Goal: Register for event/course

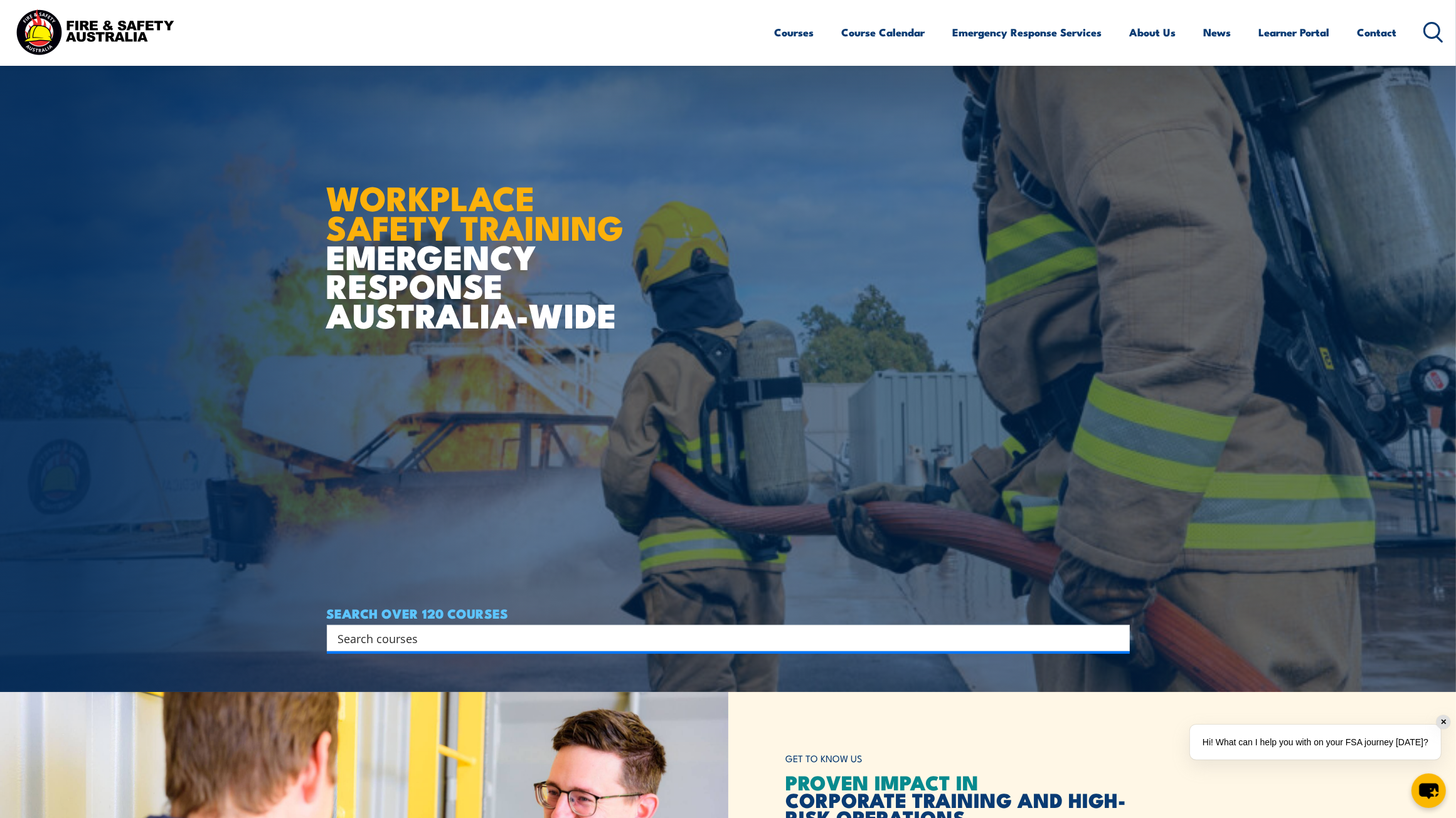
scroll to position [209, 0]
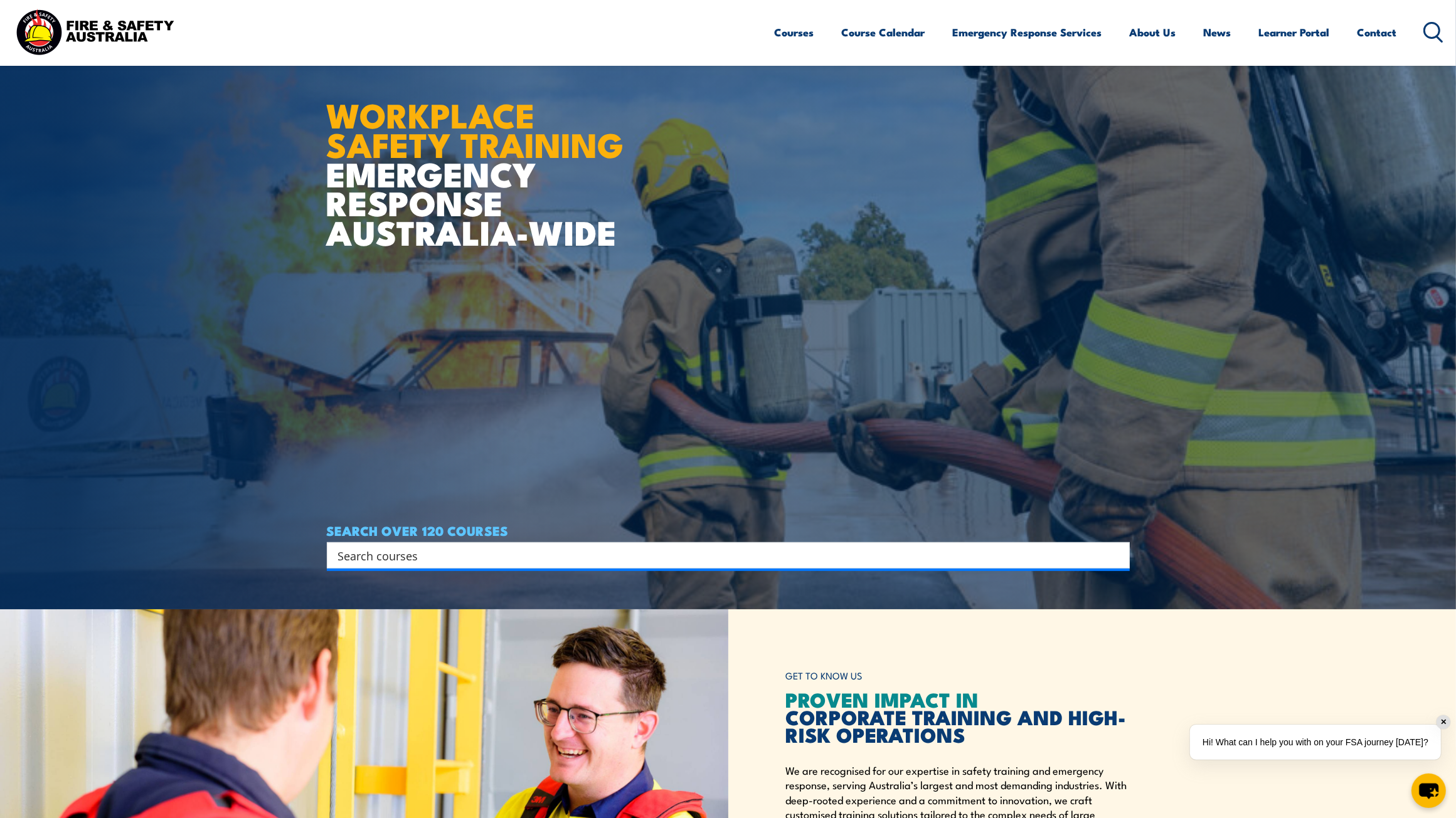
click at [381, 558] on input "Search input" at bounding box center [720, 555] width 764 height 19
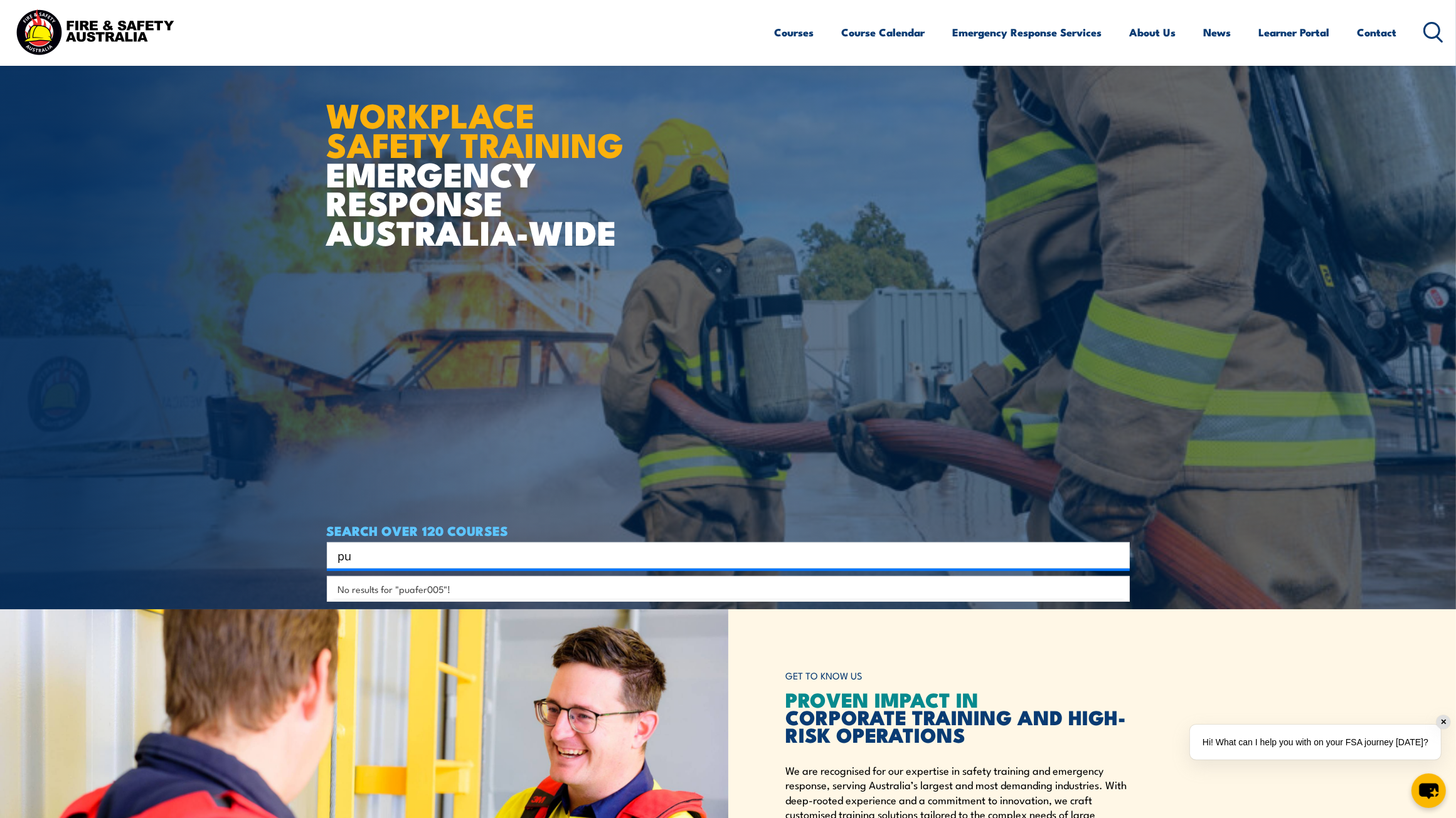
type input "p"
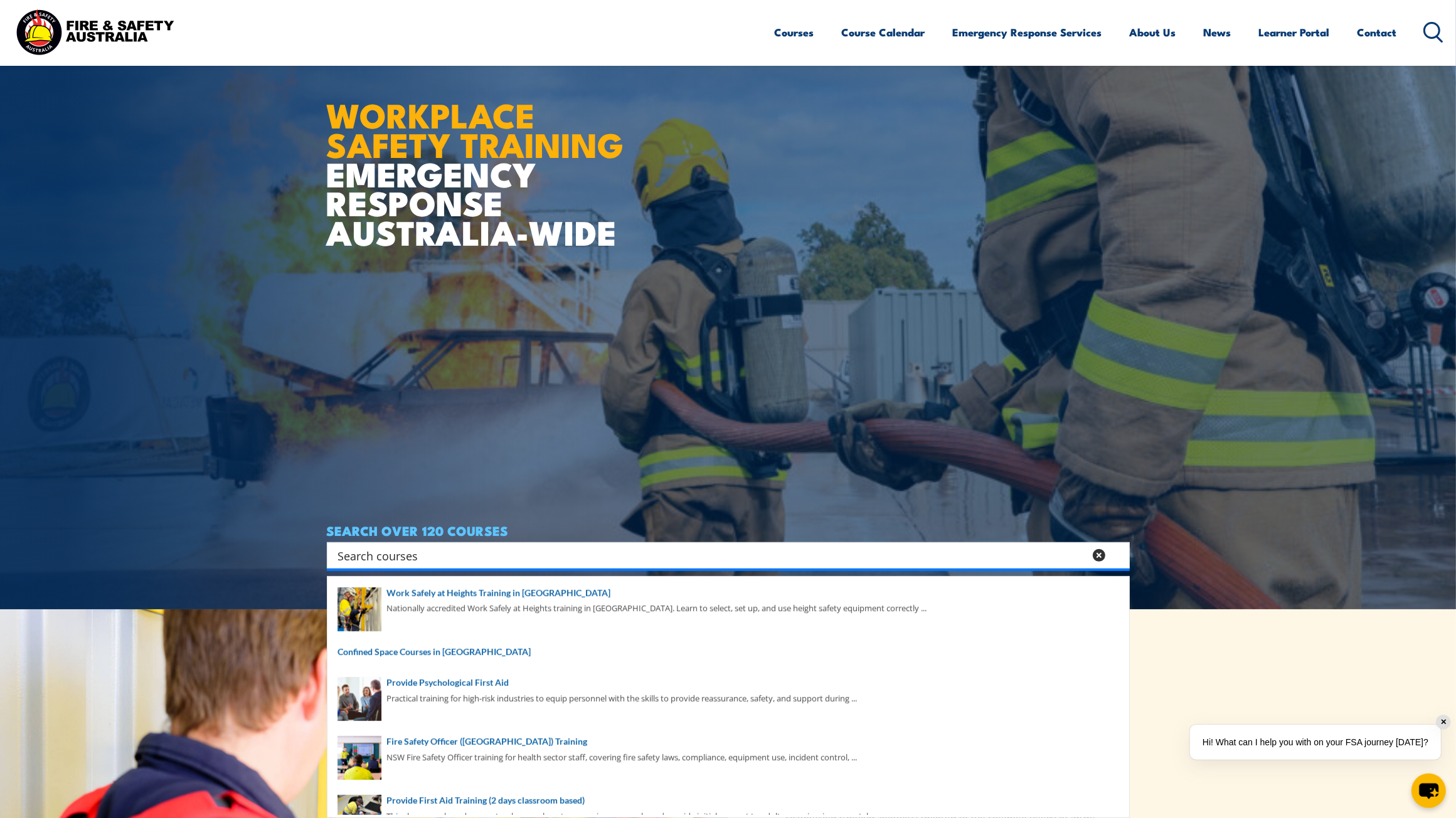
type input "p"
type input "i"
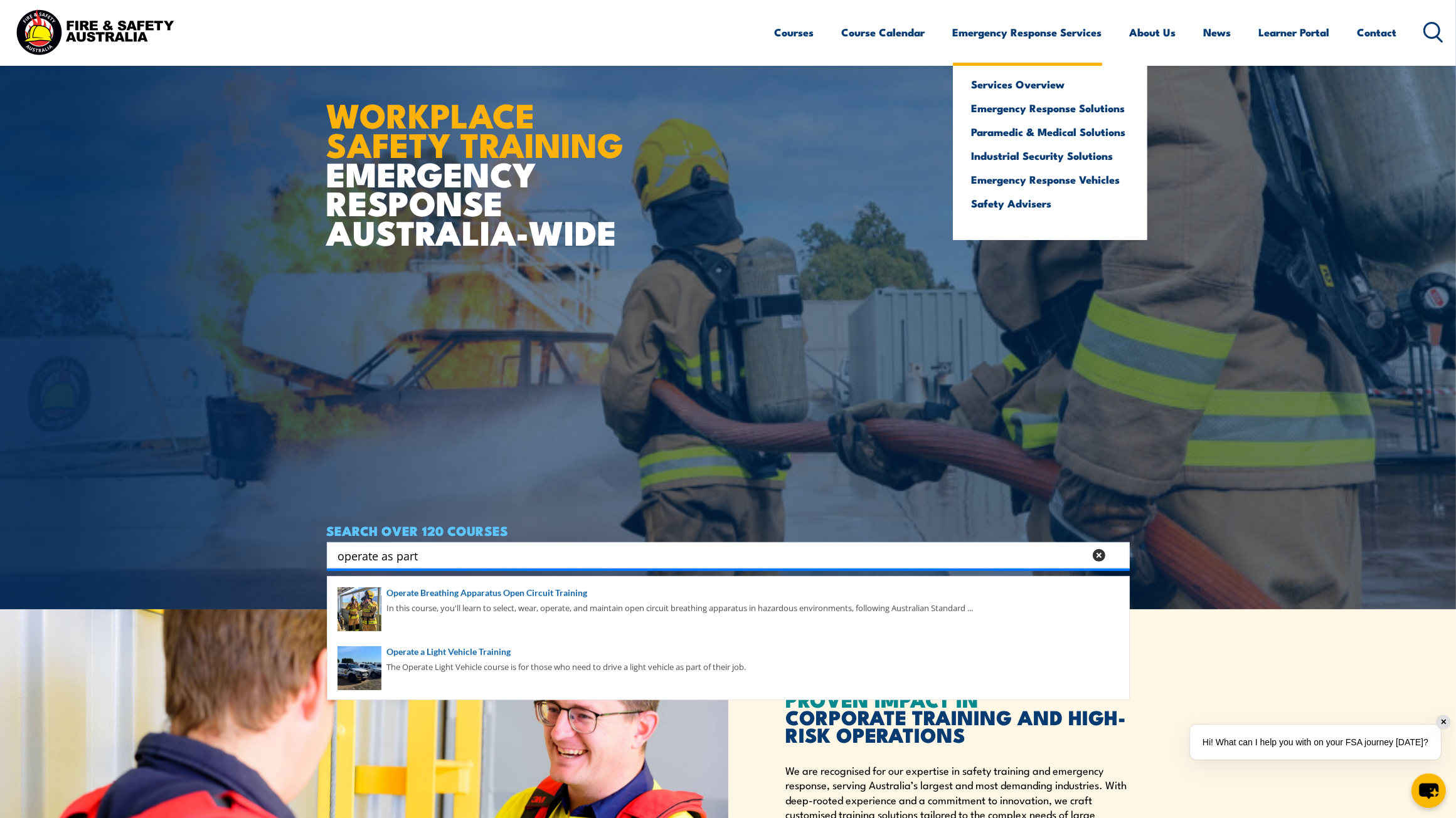
type input "operate as part"
click at [1034, 60] on ul "Services Overview Emergency Response Solutions Paramedic & Medical Solutions In…" at bounding box center [1049, 150] width 194 height 180
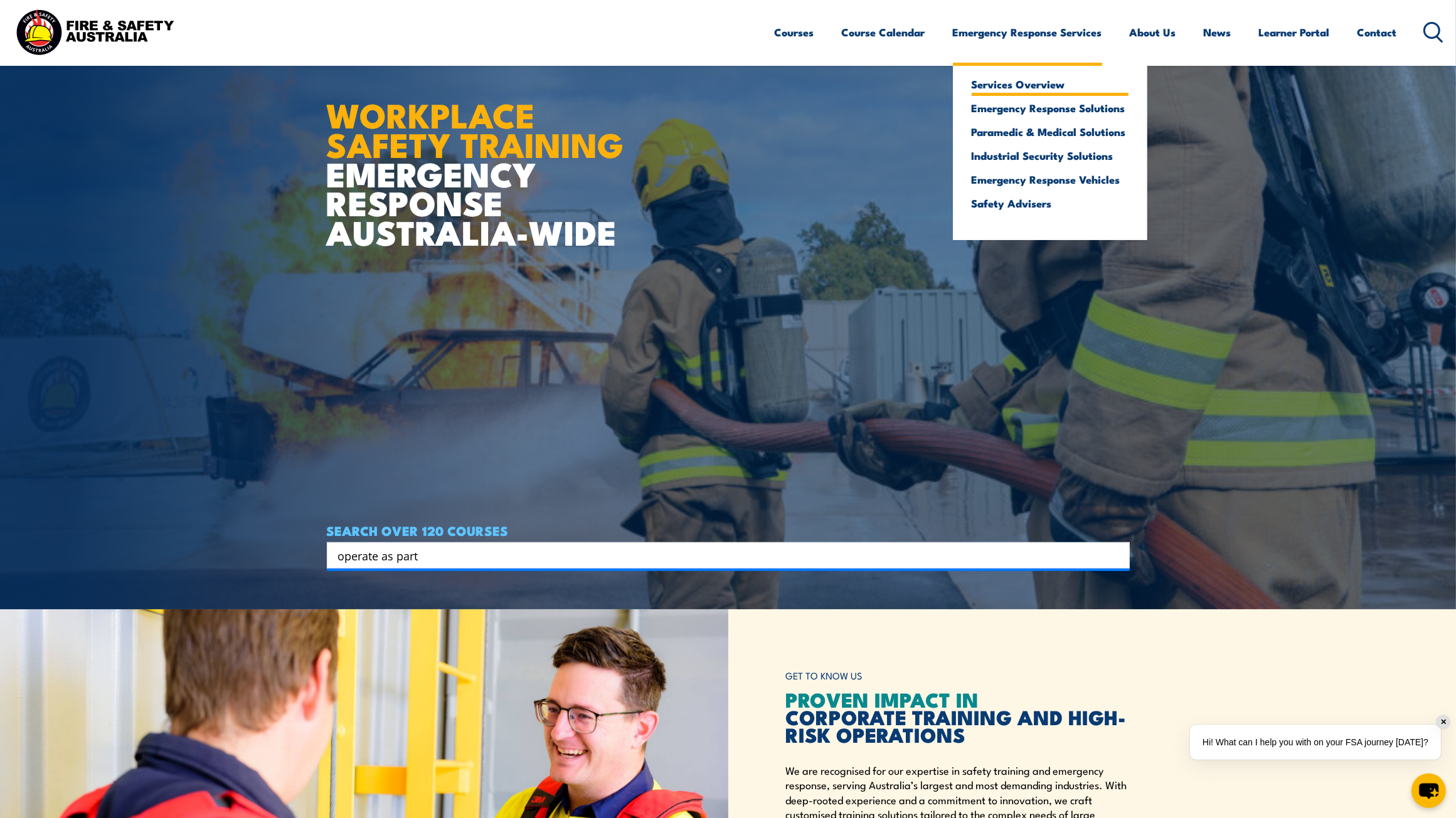
click at [1021, 82] on link "Services Overview" at bounding box center [1050, 84] width 157 height 12
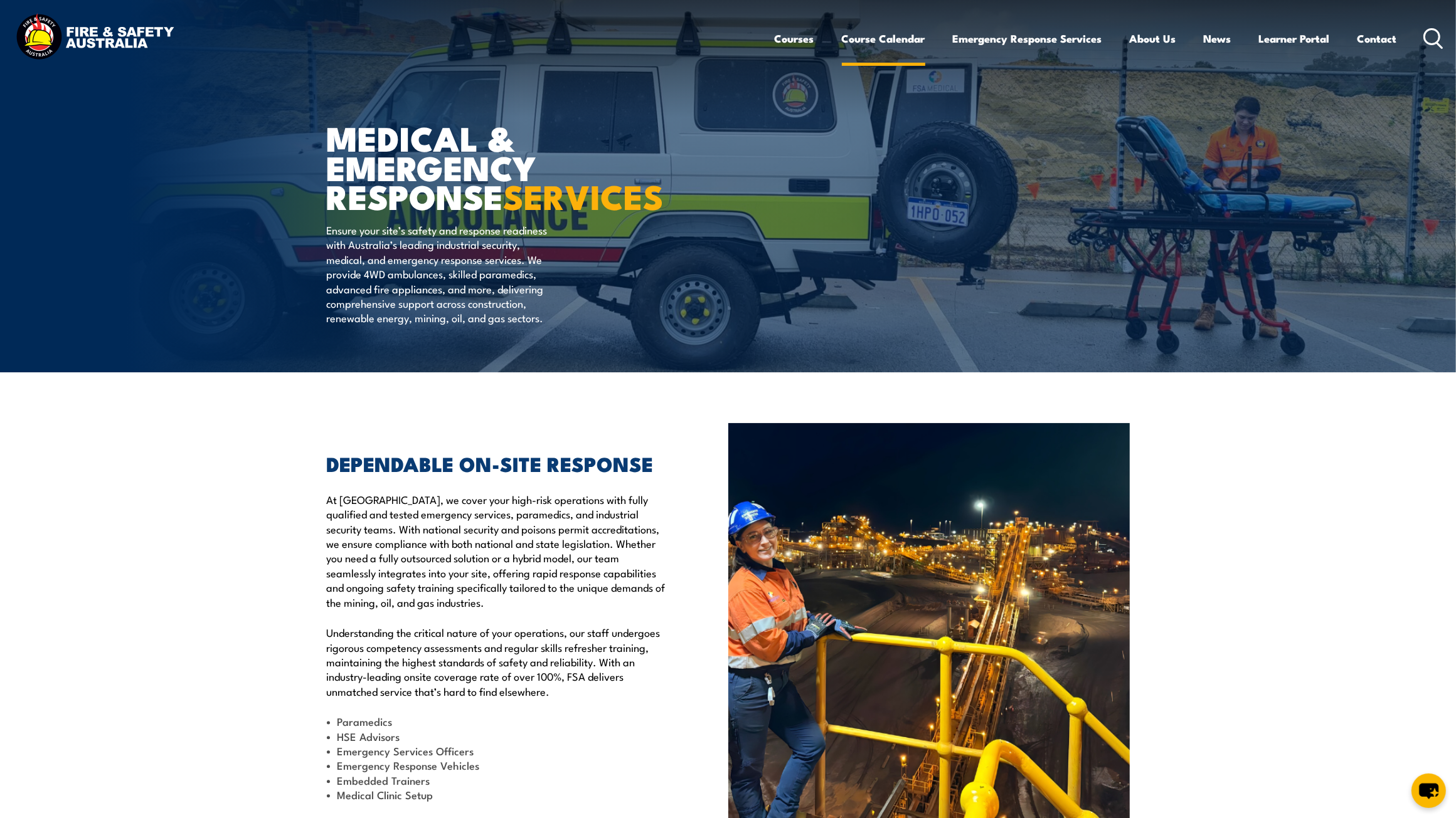
click at [863, 41] on link "Course Calendar" at bounding box center [883, 38] width 83 height 33
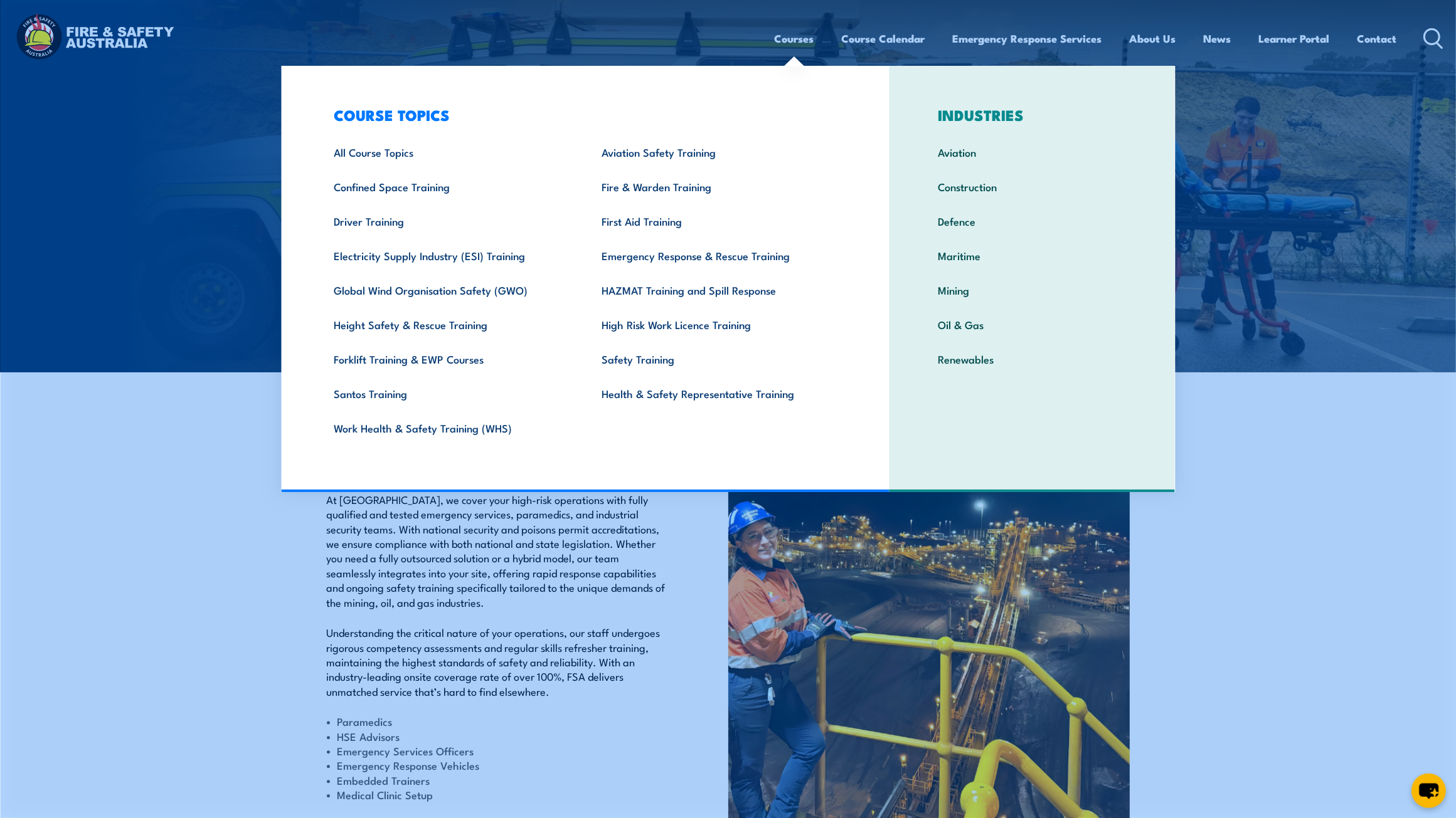
click at [784, 41] on link "Courses" at bounding box center [795, 38] width 39 height 33
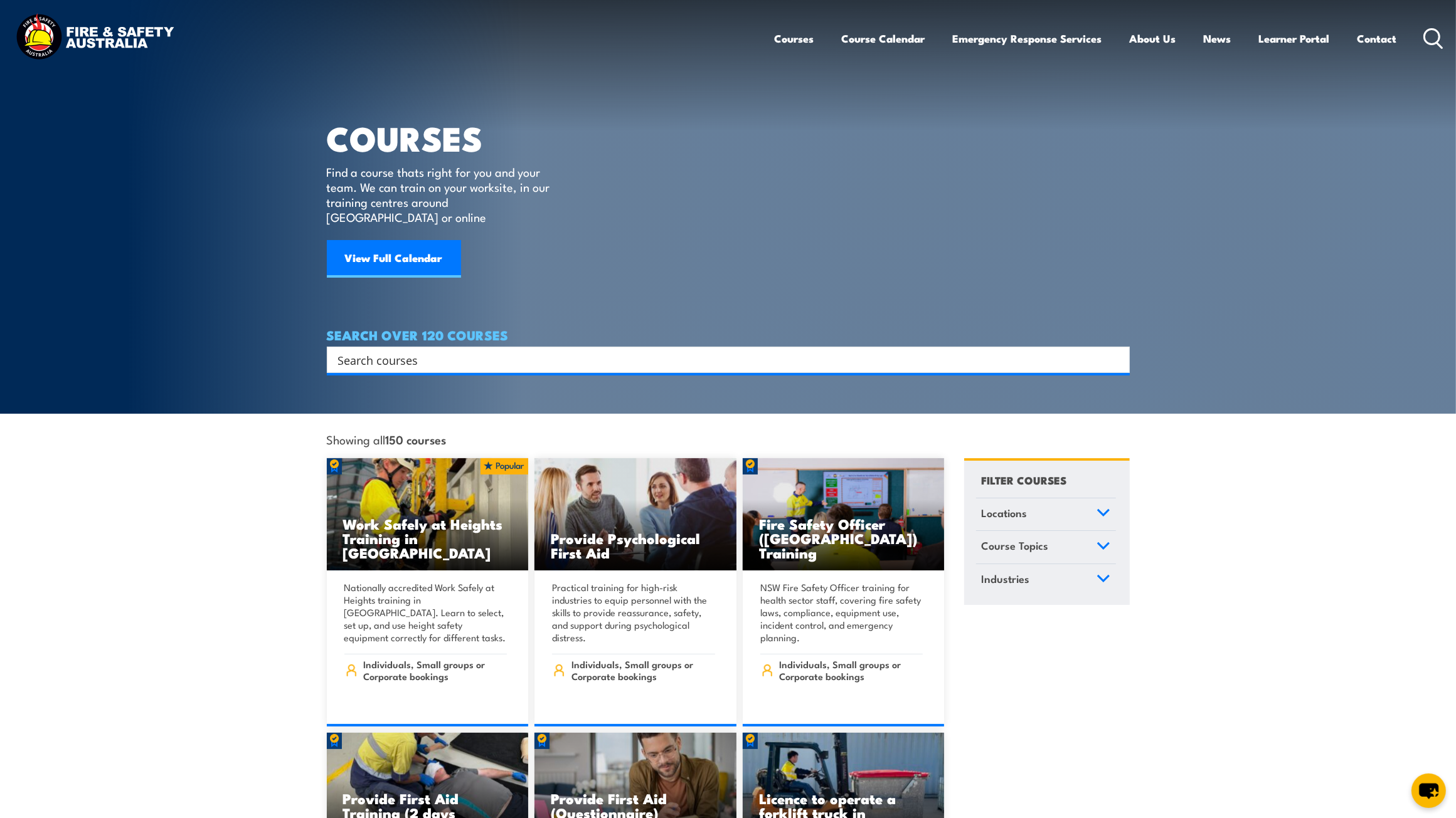
click at [400, 351] on input "Search input" at bounding box center [720, 360] width 764 height 19
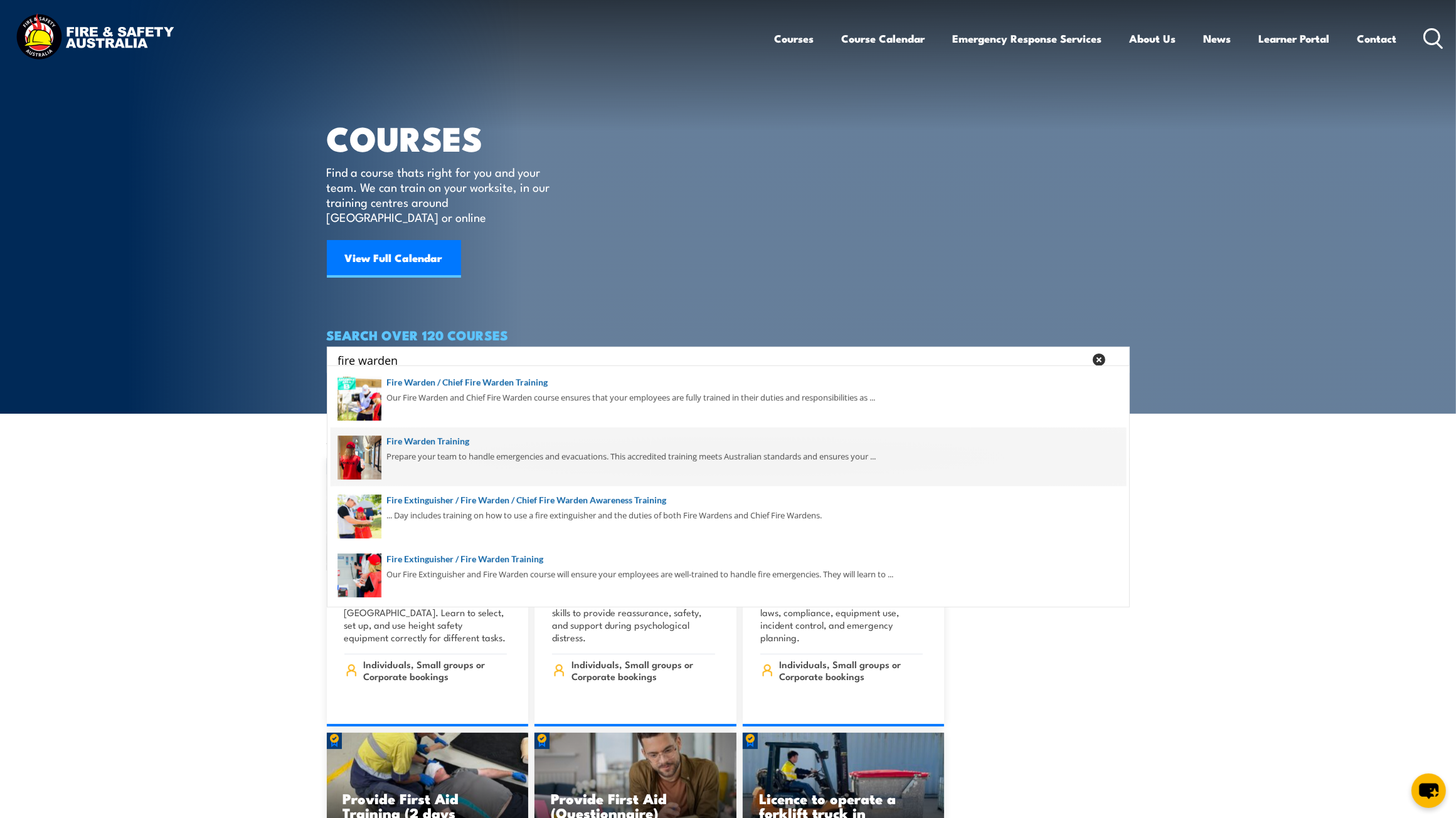
type input "fire warden"
click at [460, 455] on span at bounding box center [728, 457] width 796 height 59
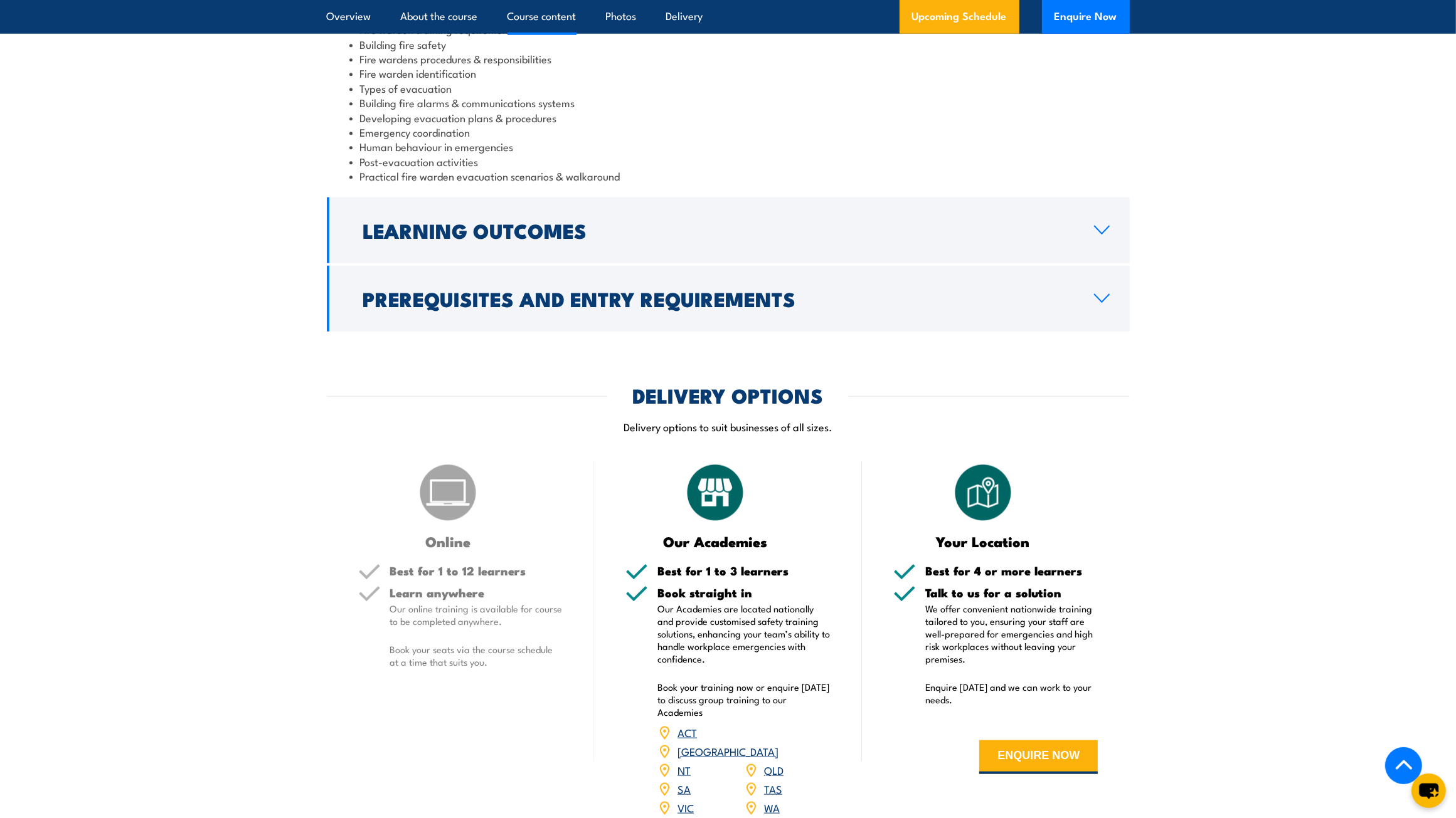
scroll to position [1672, 0]
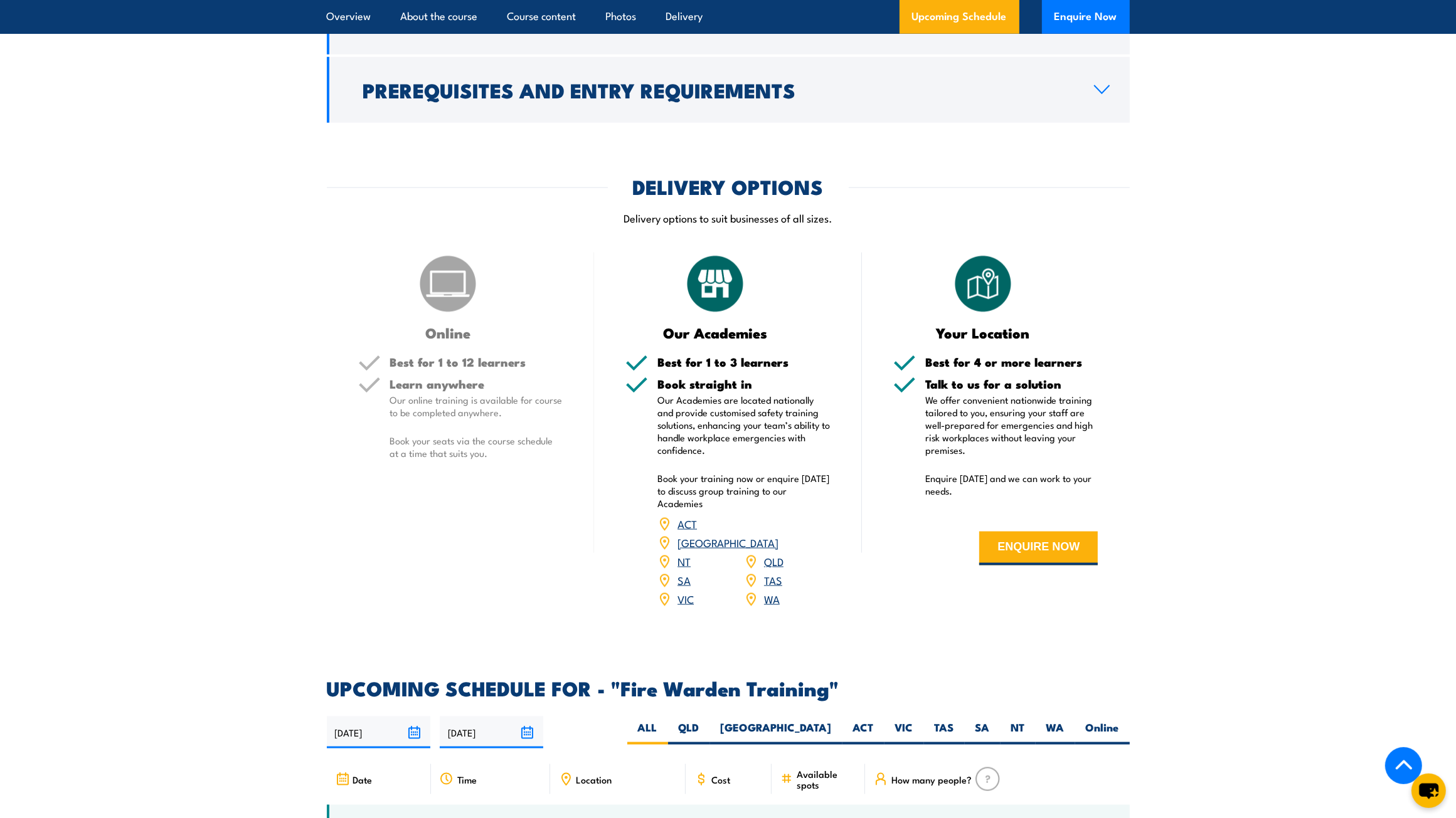
click at [776, 535] on link "NSW" at bounding box center [727, 542] width 101 height 15
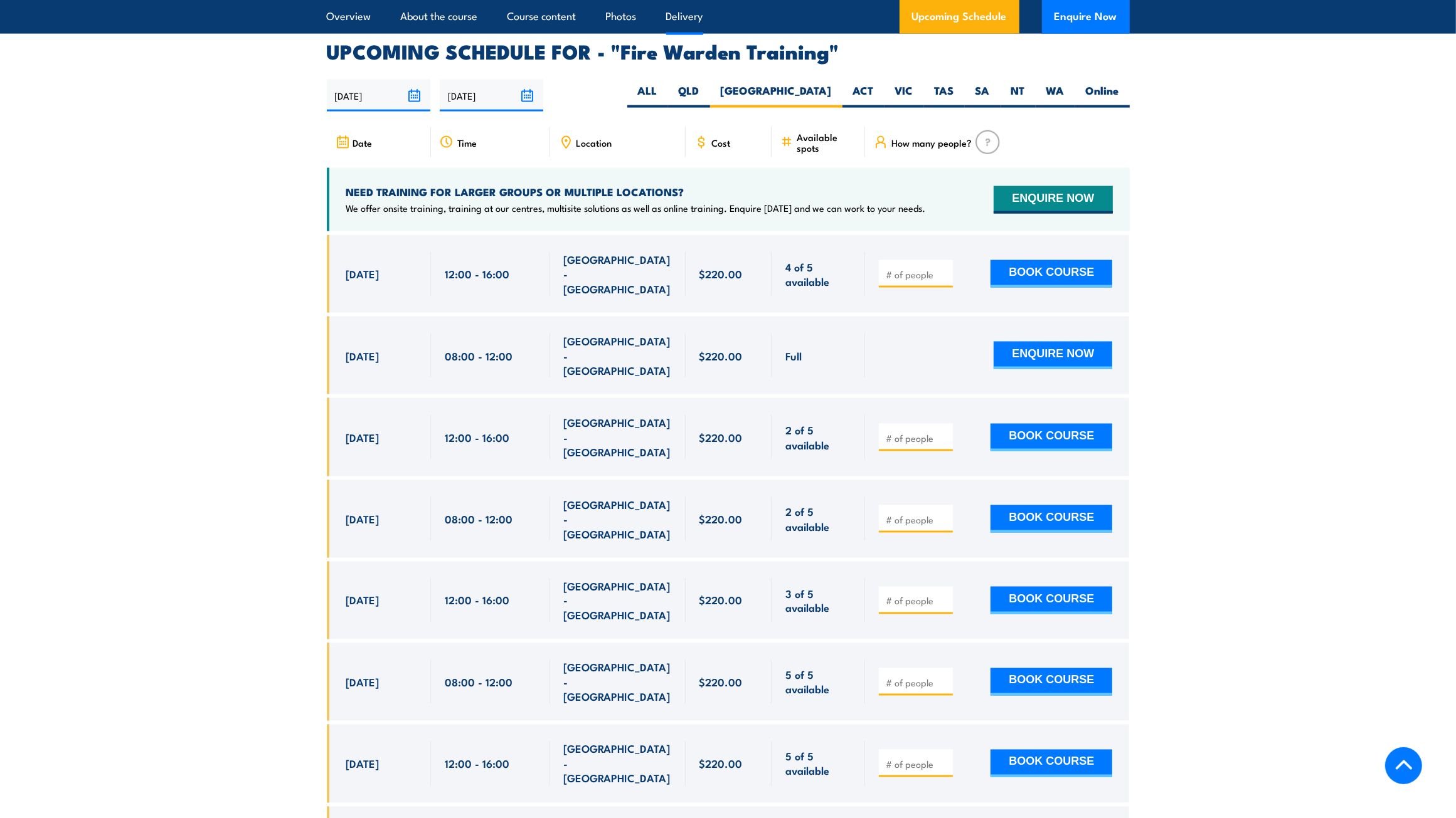
scroll to position [2332, 0]
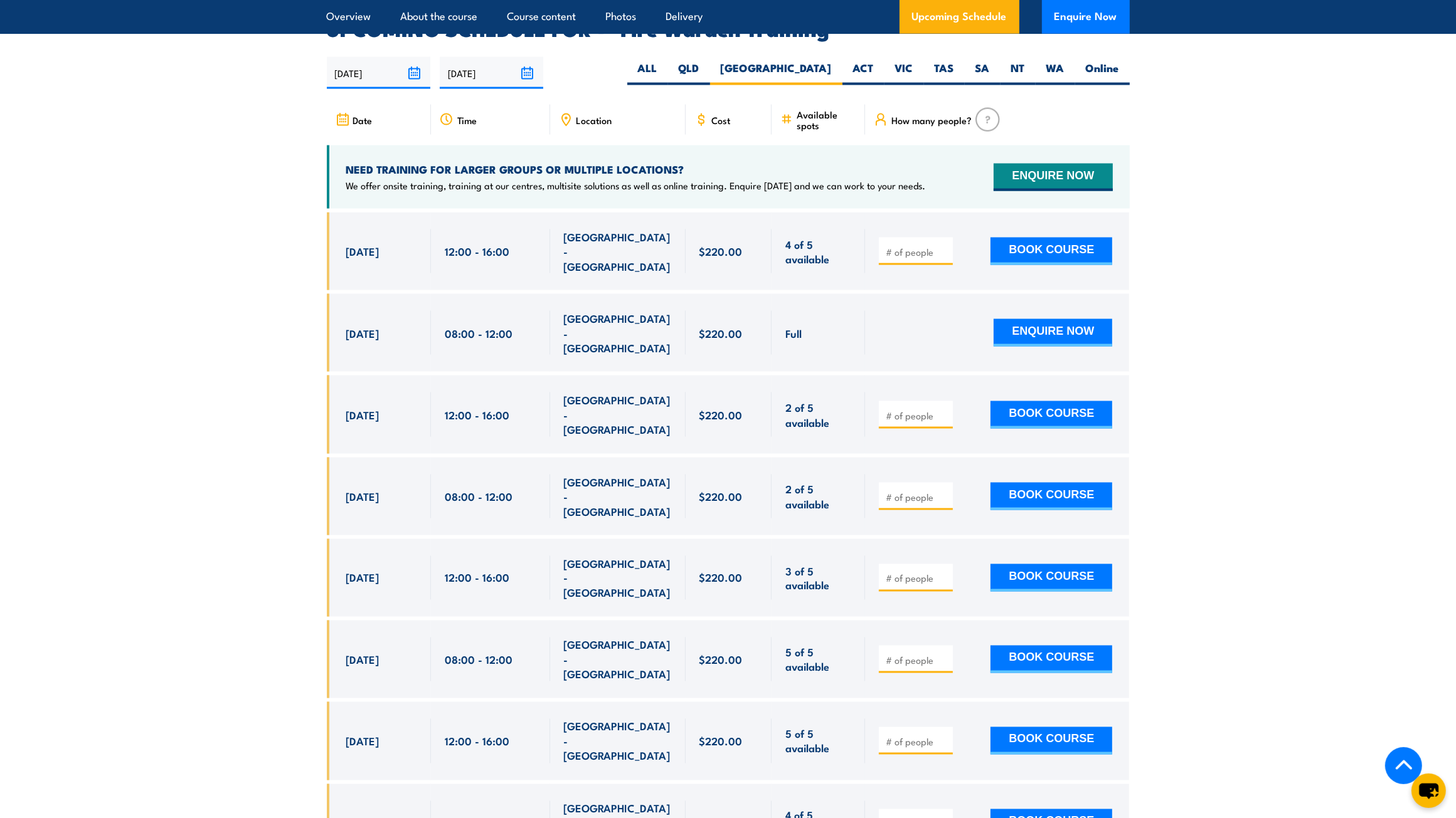
click at [449, 652] on span "08:00 - 12:00" at bounding box center [478, 659] width 68 height 15
drag, startPoint x: 317, startPoint y: 625, endPoint x: 694, endPoint y: 641, distance: 377.3
click at [692, 638] on section "UPCOMING SCHEDULE FOR - "Fire Warden Training" [DATE] [DATE]" at bounding box center [728, 572] width 1456 height 1106
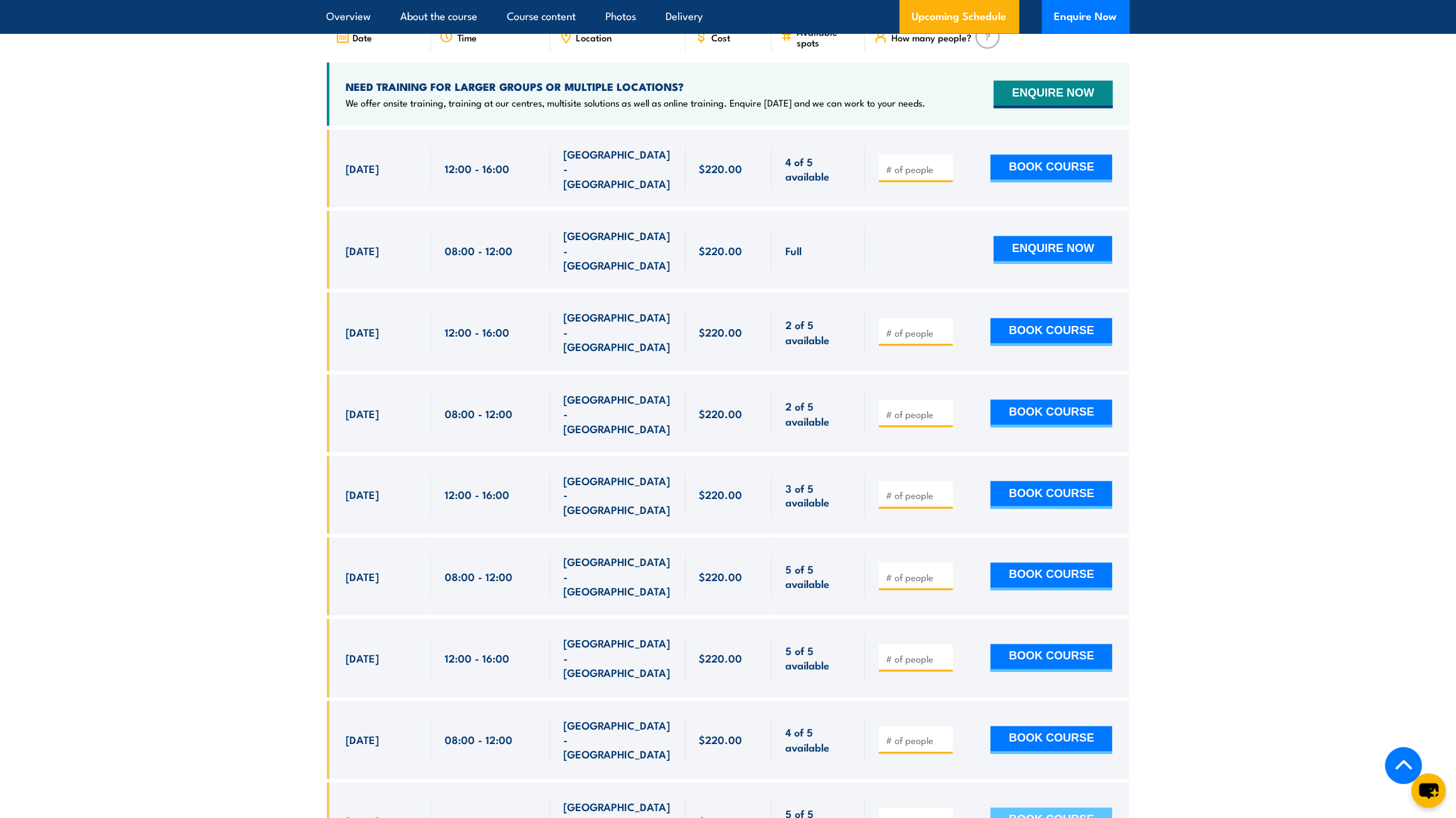
scroll to position [2436, 0]
